Goal: Task Accomplishment & Management: Manage account settings

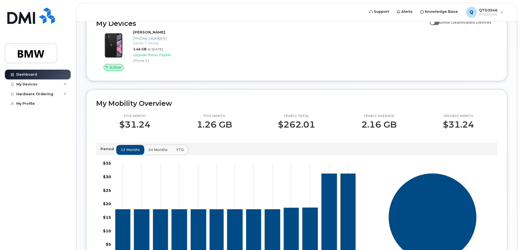
scroll to position [54, 0]
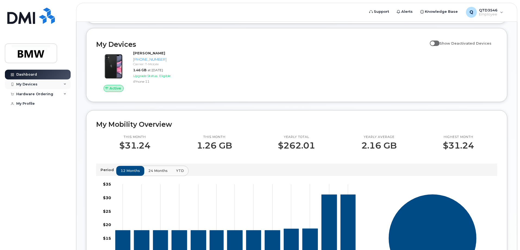
click at [54, 86] on div "My Devices" at bounding box center [38, 84] width 66 height 10
click at [438, 46] on span at bounding box center [435, 43] width 10 height 5
click at [435, 42] on input "Show Deactivated Devices" at bounding box center [432, 40] width 4 height 4
click at [440, 46] on span at bounding box center [435, 43] width 10 height 5
click at [435, 42] on input "Show Deactivated Devices" at bounding box center [432, 40] width 4 height 4
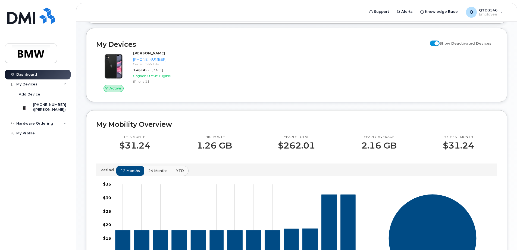
checkbox input "false"
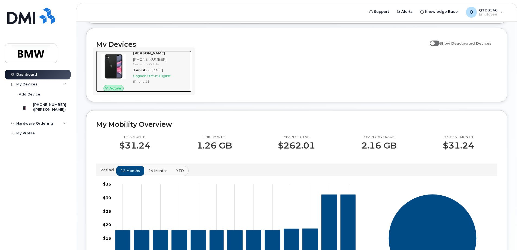
click at [125, 90] on div "Active" at bounding box center [113, 88] width 35 height 7
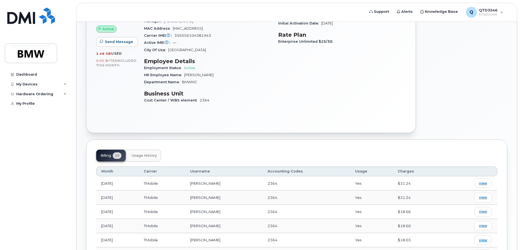
drag, startPoint x: 240, startPoint y: 125, endPoint x: 241, endPoint y: 137, distance: 11.4
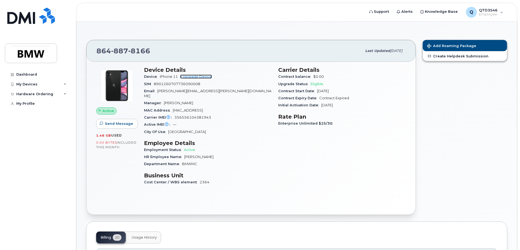
click at [200, 76] on link "+ Upgrade Device" at bounding box center [196, 77] width 32 height 4
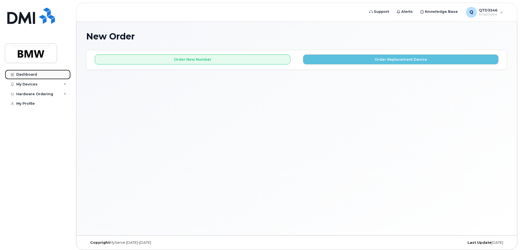
click at [31, 75] on div "Dashboard" at bounding box center [26, 74] width 21 height 4
